Goal: Transaction & Acquisition: Purchase product/service

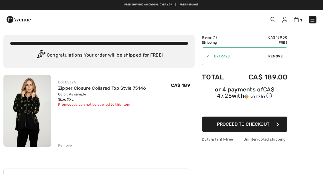
click at [258, 123] on span "Proceed to Checkout" at bounding box center [243, 123] width 52 height 5
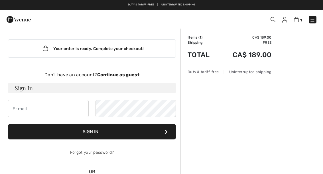
click at [117, 74] on strong "Continue as guest" at bounding box center [118, 74] width 42 height 5
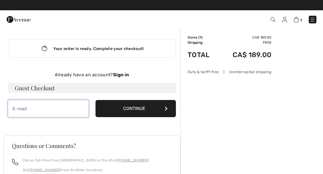
click at [40, 108] on input "email" at bounding box center [48, 108] width 81 height 17
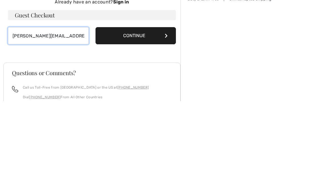
type input "[PERSON_NAME][EMAIL_ADDRESS][PERSON_NAME][DOMAIN_NAME]"
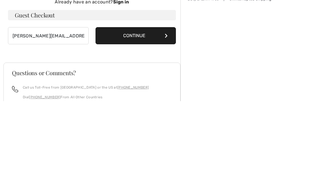
click at [153, 100] on button "Continue" at bounding box center [135, 108] width 81 height 17
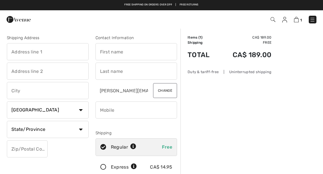
click at [26, 51] on input "text" at bounding box center [48, 51] width 82 height 17
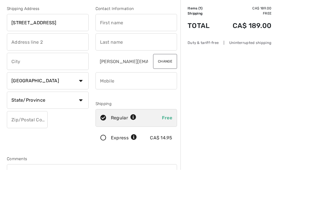
click at [25, 62] on input "text" at bounding box center [48, 70] width 82 height 17
type input "625 Leger way NW"
type input "Unit 206"
click at [27, 82] on input "text" at bounding box center [48, 90] width 82 height 17
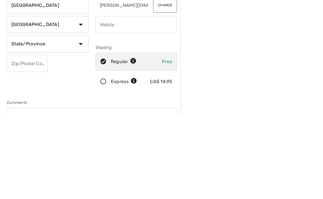
click at [82, 121] on select "State/Province Alberta British Columbia Manitoba New Brunswick Newfoundland and…" at bounding box center [48, 129] width 82 height 17
type input "Edmonton"
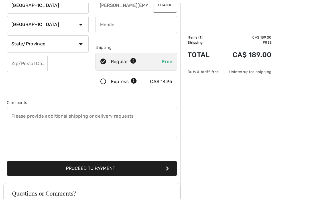
select select "AB"
click at [29, 62] on input "text" at bounding box center [27, 63] width 41 height 17
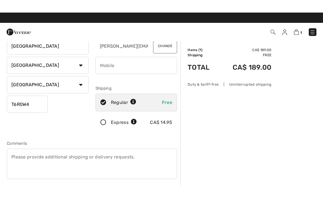
scroll to position [56, 0]
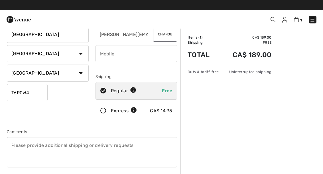
type input "T6R0W4"
click at [111, 53] on input "phone" at bounding box center [136, 53] width 82 height 17
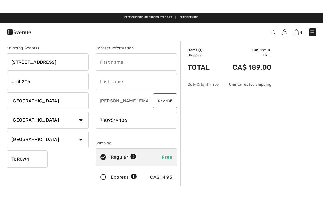
scroll to position [0, 0]
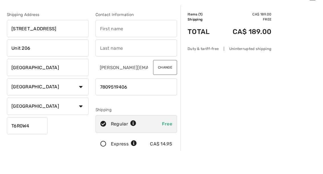
type input "7809519406"
click at [113, 43] on input "text" at bounding box center [136, 51] width 82 height 17
click at [114, 62] on input "text" at bounding box center [136, 70] width 82 height 17
type input "Deborah"
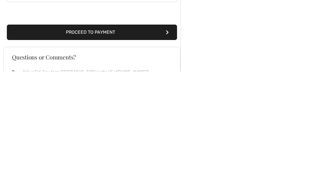
click at [162, 127] on button "Proceed to Payment" at bounding box center [92, 134] width 170 height 15
type input "Horn"
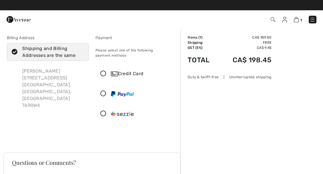
click at [130, 70] on div "Credit Card" at bounding box center [136, 73] width 81 height 17
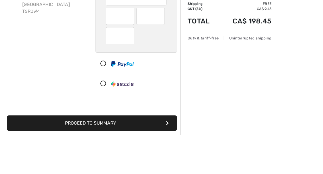
scroll to position [94, 0]
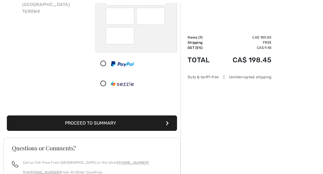
click at [134, 126] on button "Proceed to Summary" at bounding box center [92, 122] width 170 height 15
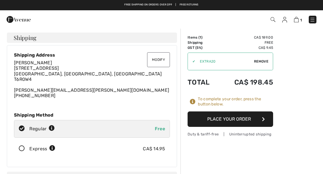
click at [247, 118] on button "Place Your Order" at bounding box center [231, 118] width 86 height 15
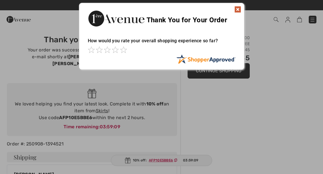
click at [234, 10] on img at bounding box center [237, 9] width 7 height 7
